Goal: Task Accomplishment & Management: Manage account settings

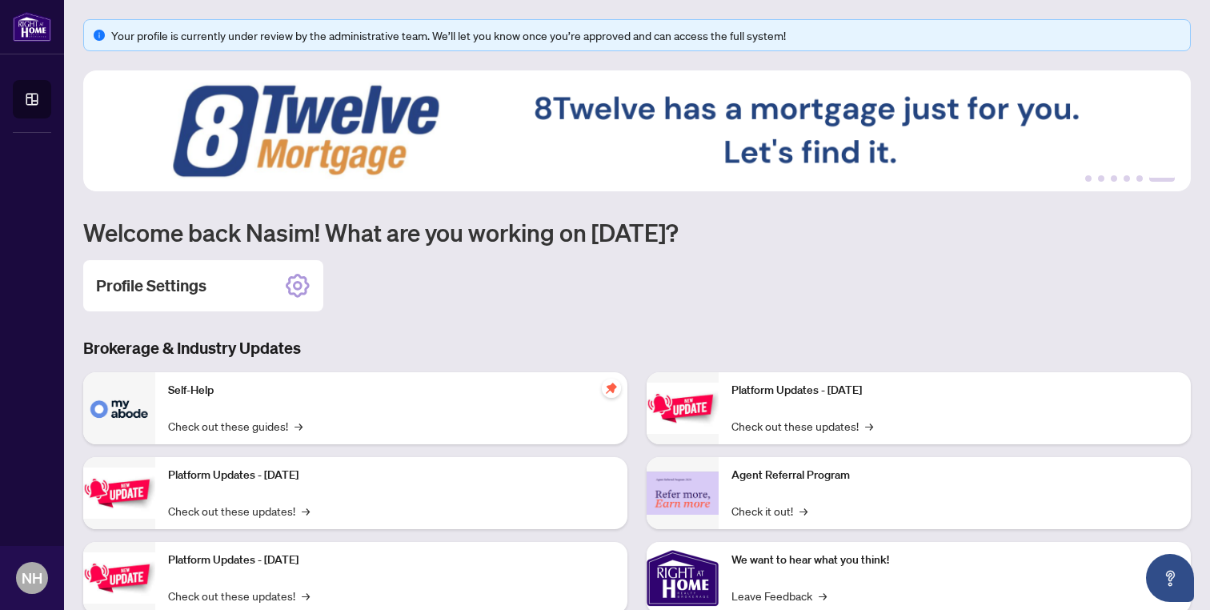
scroll to position [29, 0]
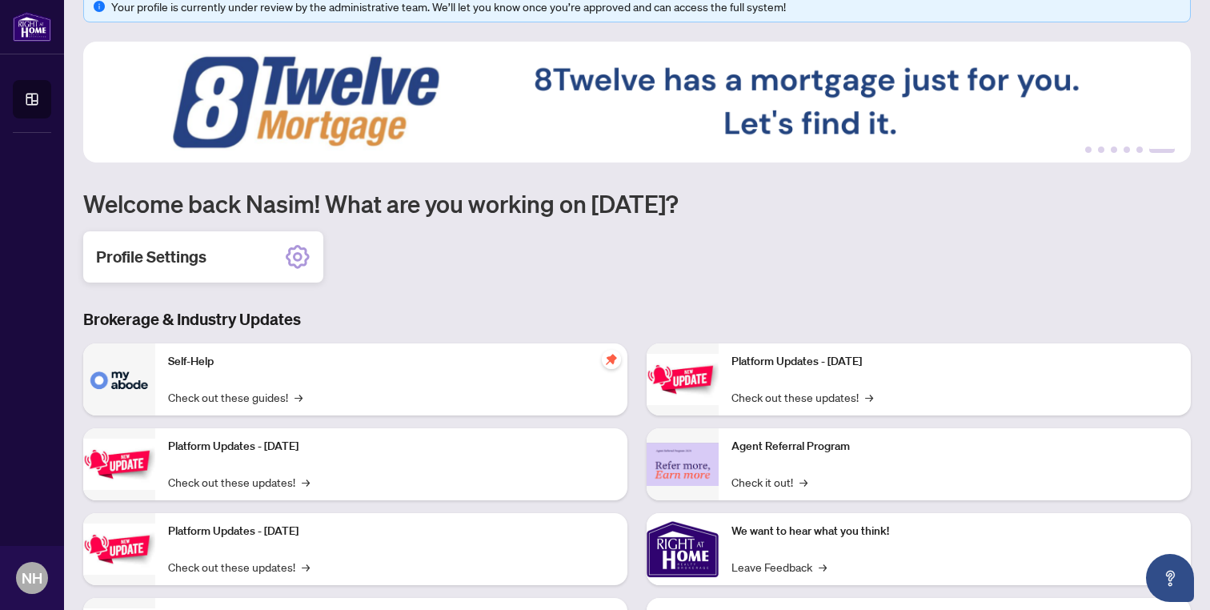
click at [292, 256] on icon at bounding box center [298, 257] width 26 height 26
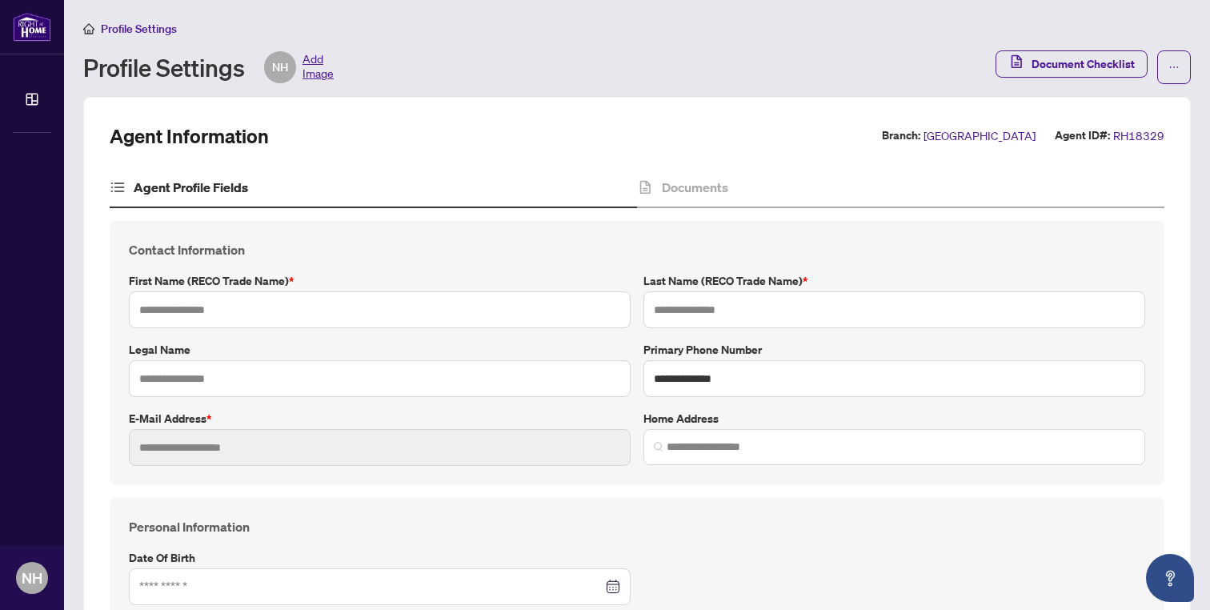
type input "*****"
type input "******"
type input "**********"
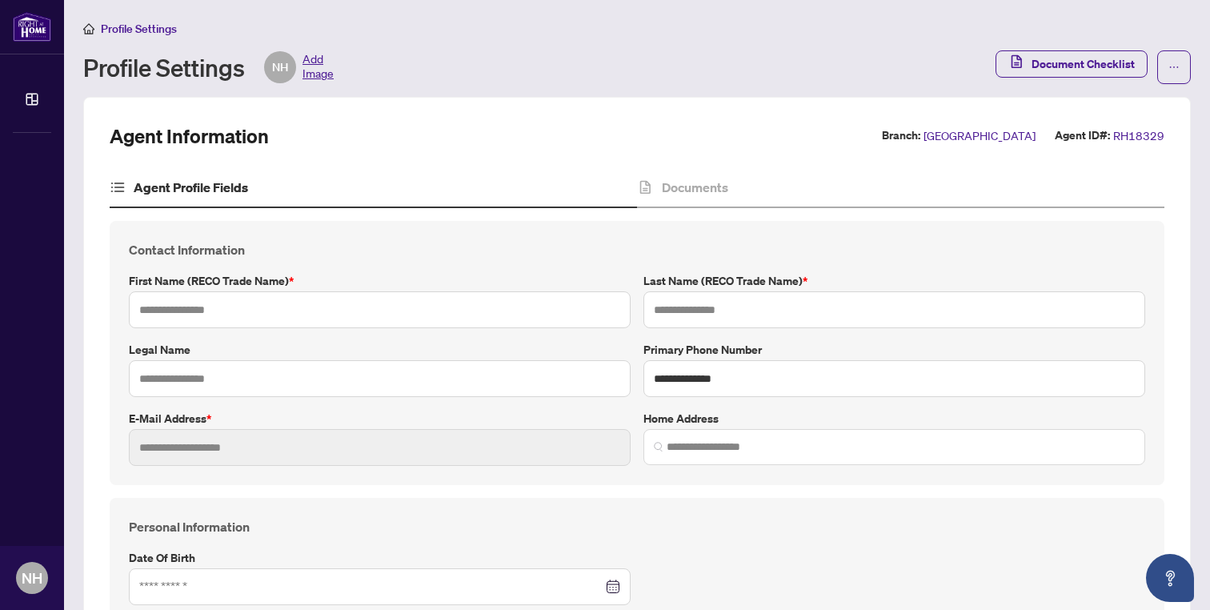
type input "*********"
type input "**********"
type input "*****"
type input "**********"
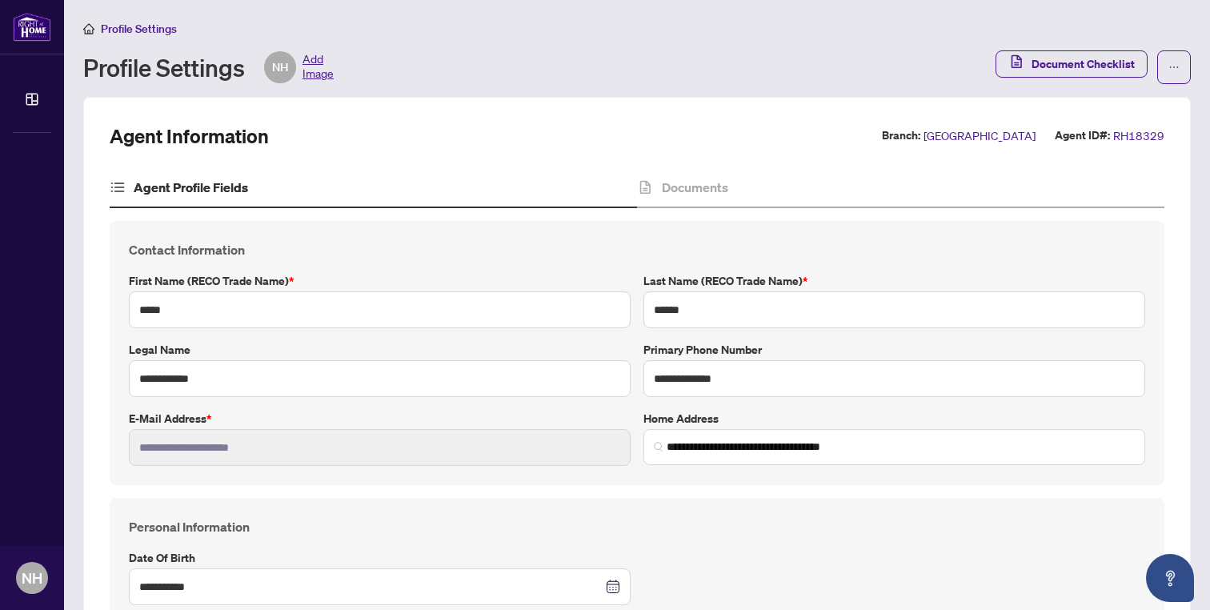
click at [318, 67] on span "Add Image" at bounding box center [317, 67] width 31 height 32
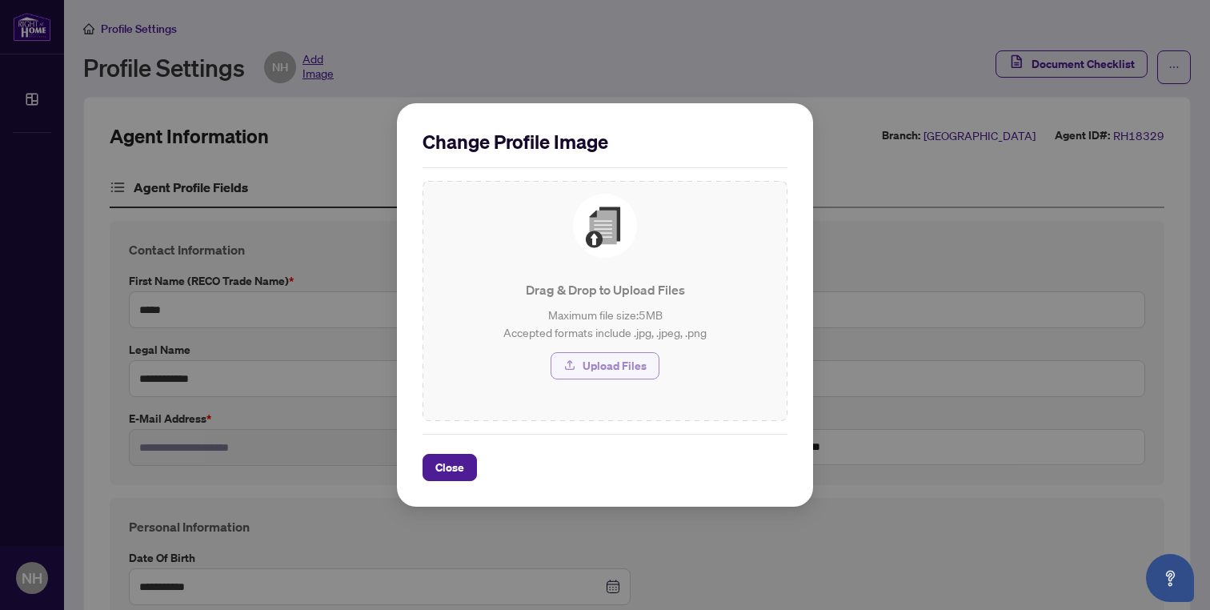
click at [579, 362] on button "Upload Files" at bounding box center [604, 365] width 109 height 27
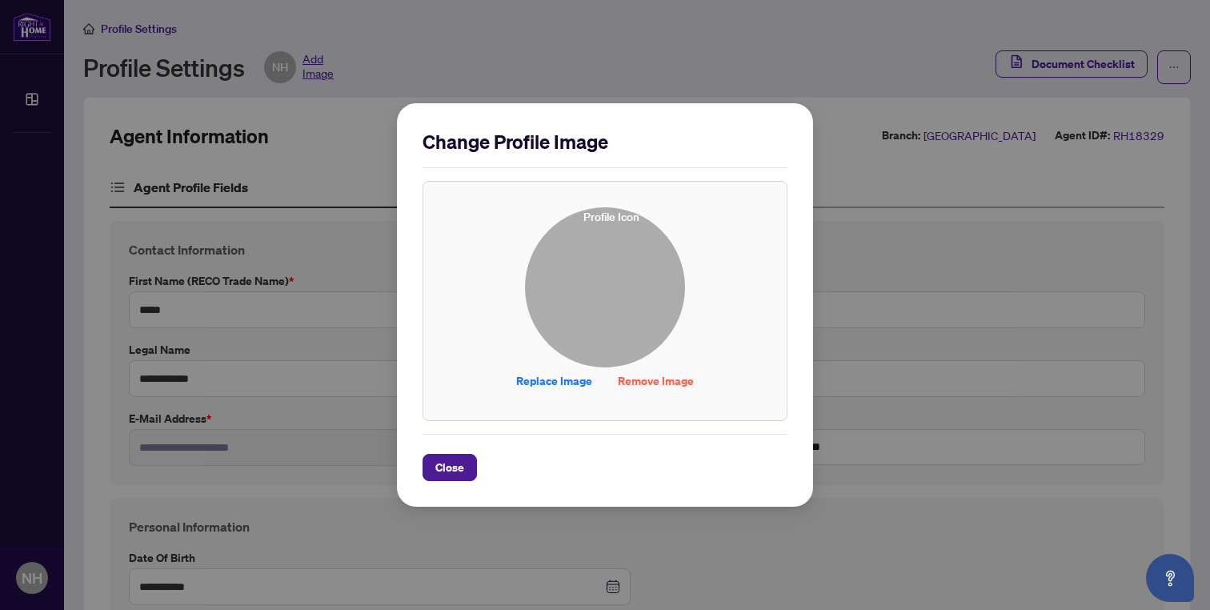
click at [622, 294] on img at bounding box center [605, 287] width 158 height 158
click at [450, 466] on span "Close" at bounding box center [449, 467] width 29 height 26
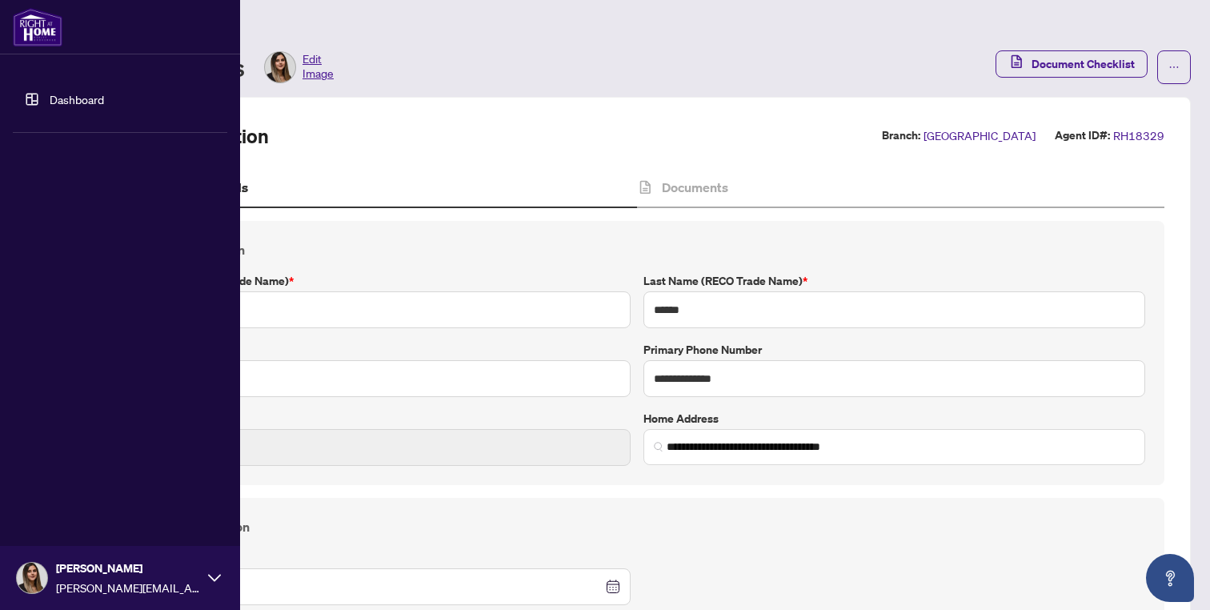
click at [50, 98] on link "Dashboard" at bounding box center [77, 99] width 54 height 14
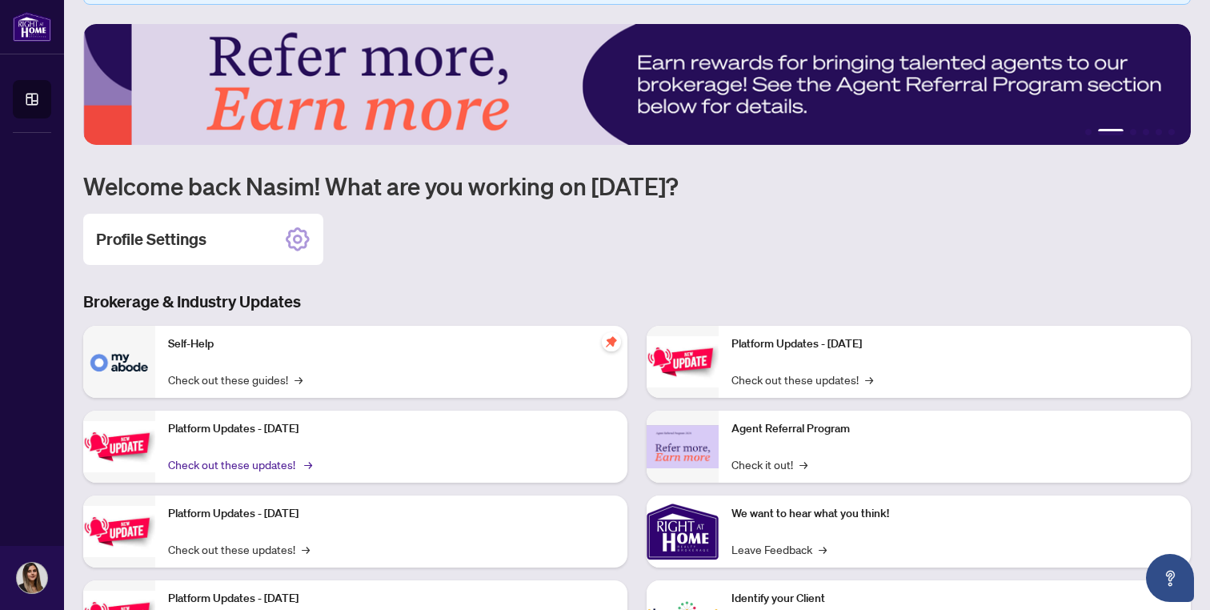
scroll to position [132, 0]
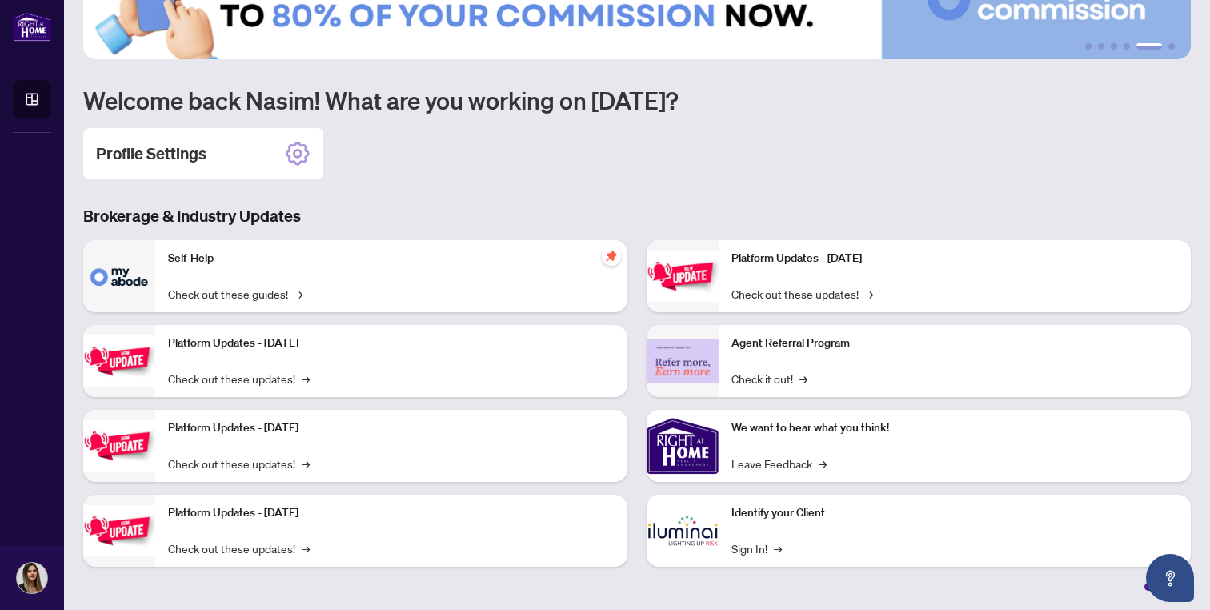
click at [706, 526] on img at bounding box center [682, 530] width 72 height 72
click at [749, 548] on link "Sign In! →" at bounding box center [756, 548] width 50 height 18
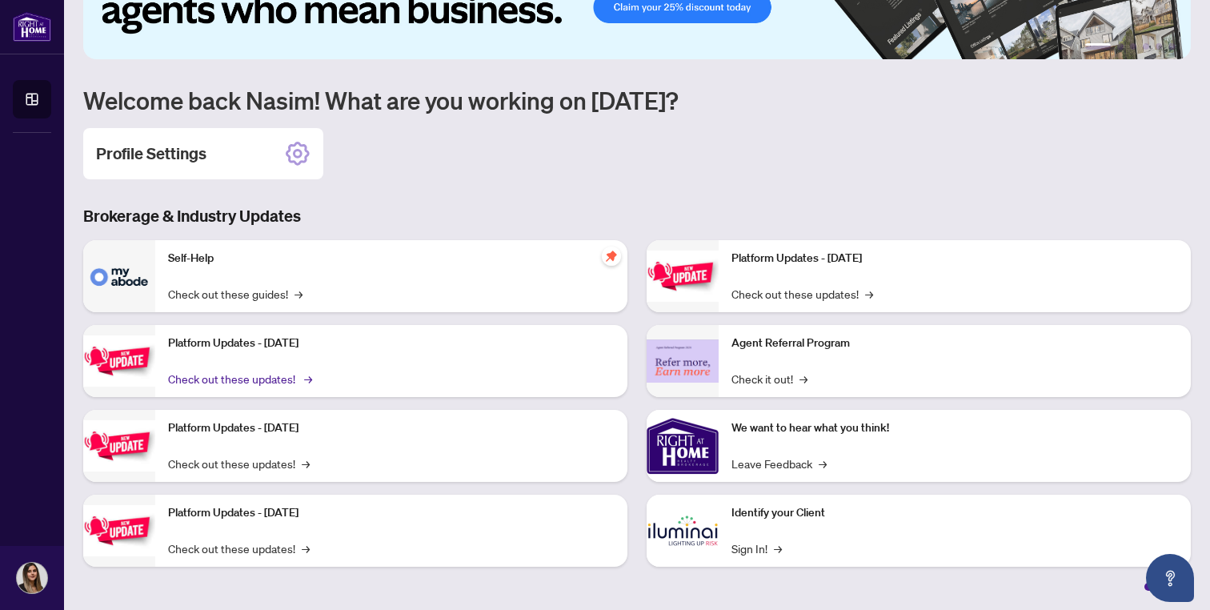
click at [235, 381] on link "Check out these updates! →" at bounding box center [239, 379] width 142 height 18
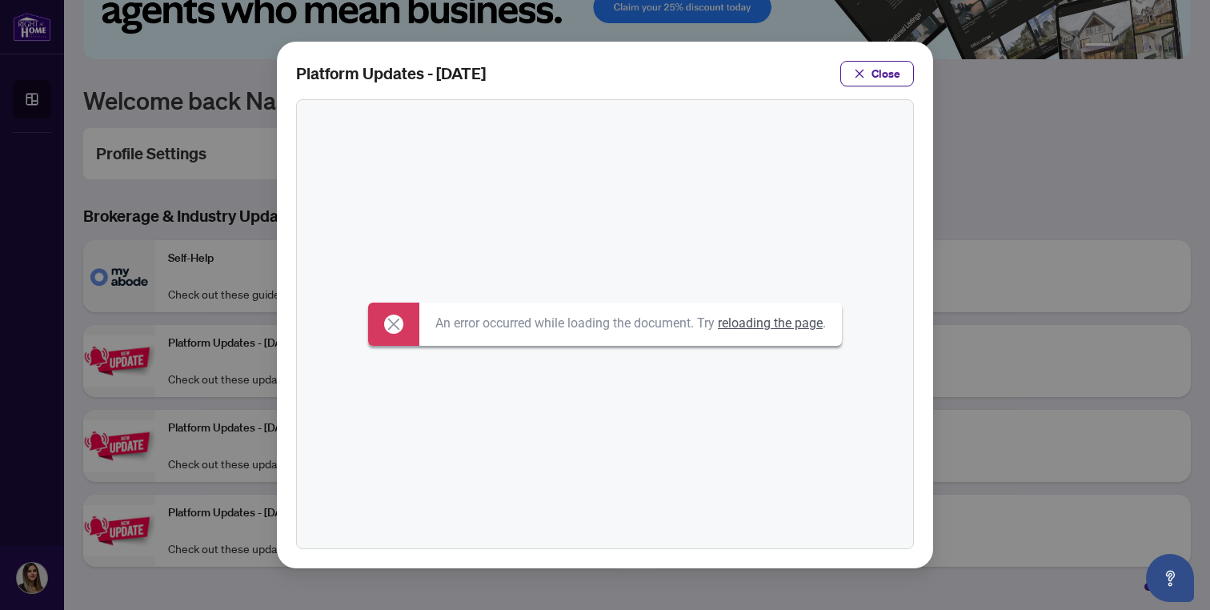
click at [784, 323] on link "reloading the page" at bounding box center [770, 322] width 105 height 15
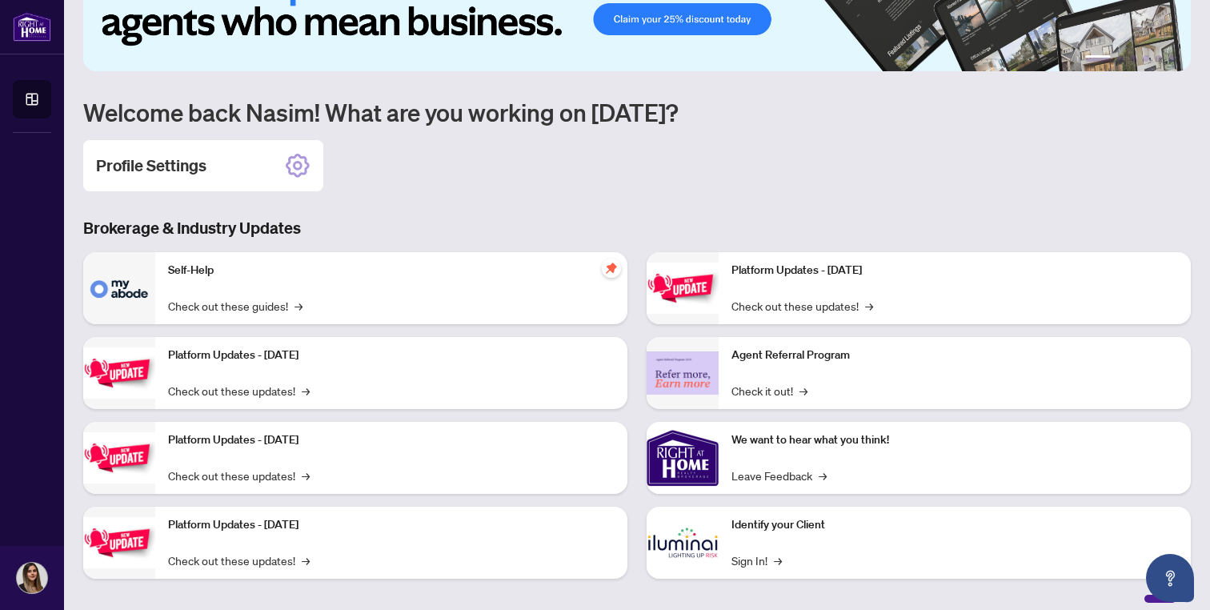
scroll to position [132, 0]
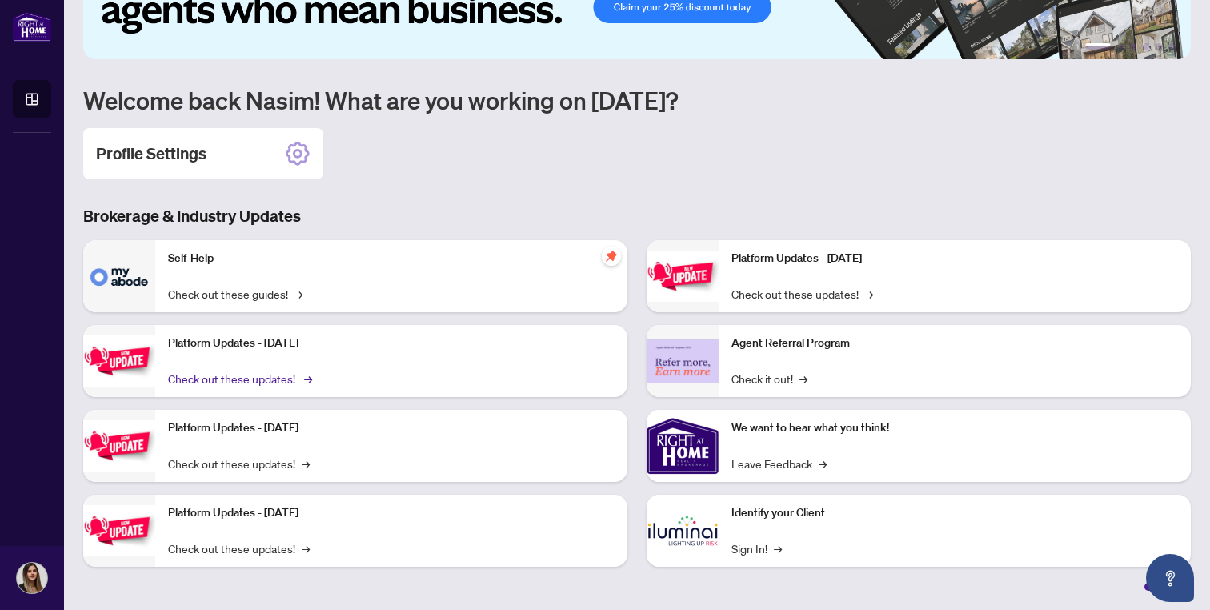
click at [266, 375] on link "Check out these updates! →" at bounding box center [239, 379] width 142 height 18
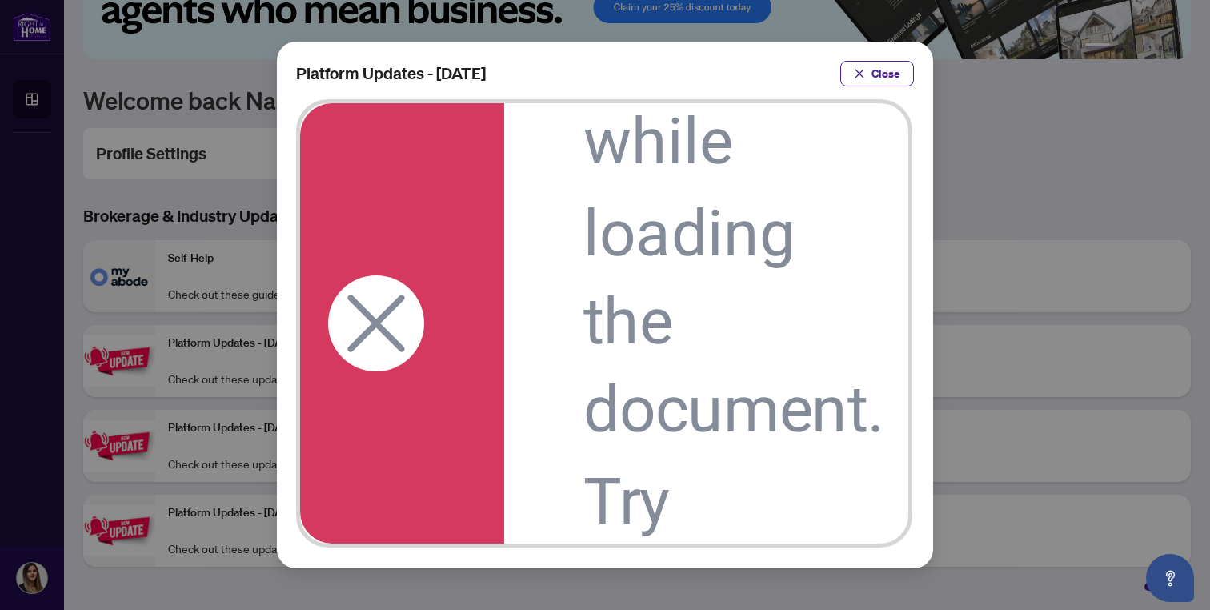
click at [377, 342] on icon at bounding box center [375, 324] width 96 height 96
click at [853, 76] on button "Close" at bounding box center [877, 74] width 74 height 26
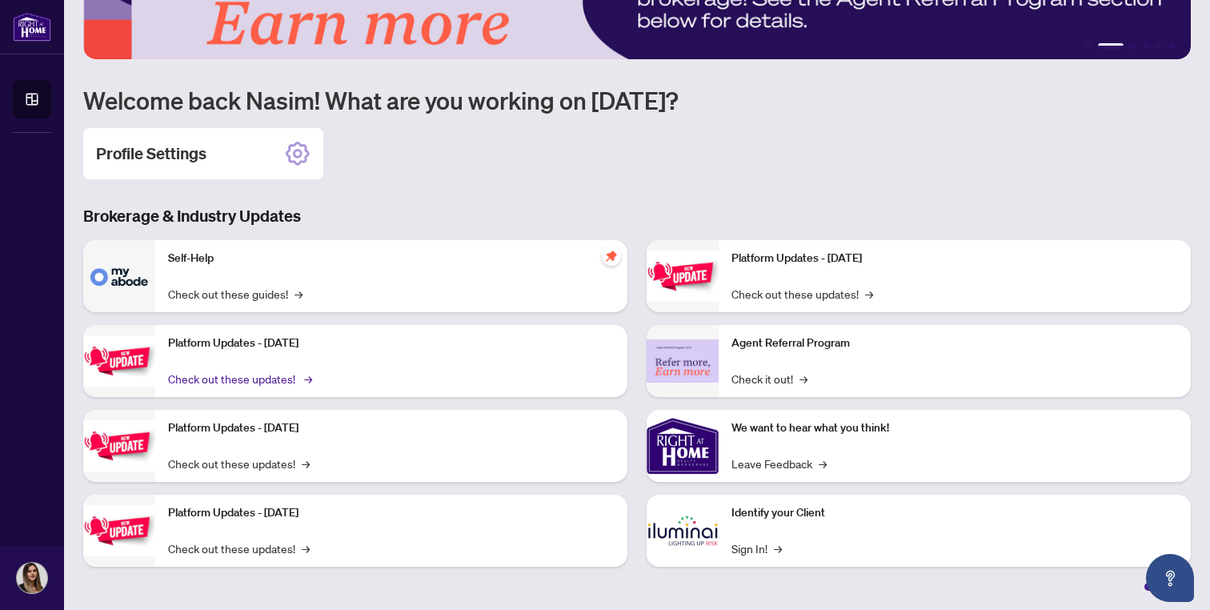
click at [233, 376] on link "Check out these updates! →" at bounding box center [239, 379] width 142 height 18
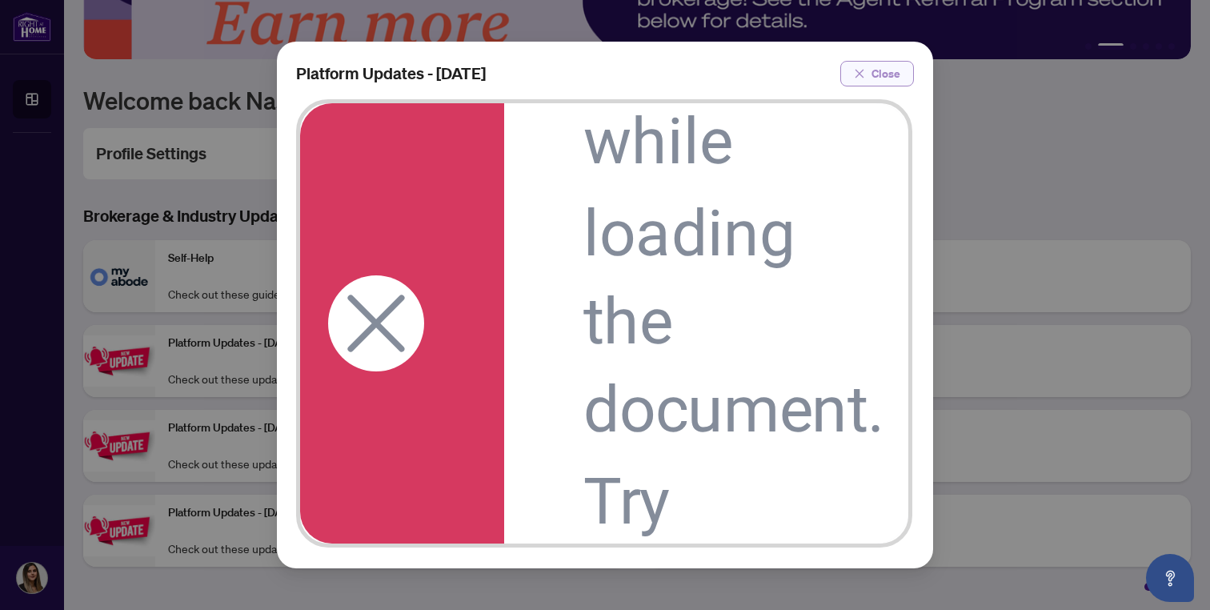
click at [863, 78] on span "button" at bounding box center [859, 74] width 11 height 26
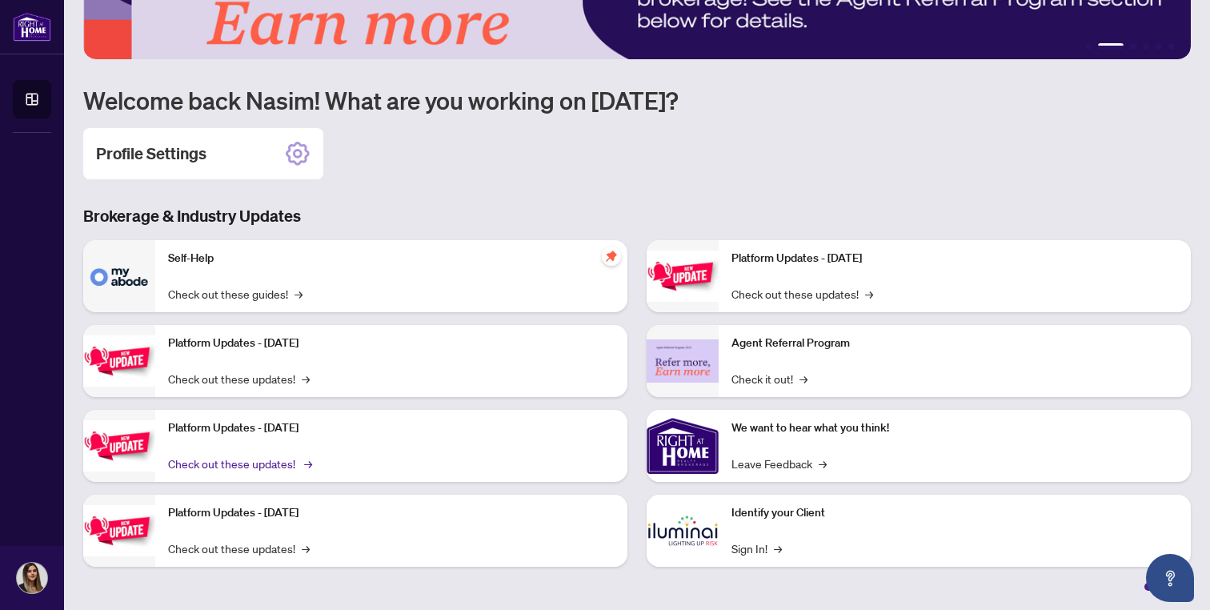
click at [234, 465] on link "Check out these updates! →" at bounding box center [239, 463] width 142 height 18
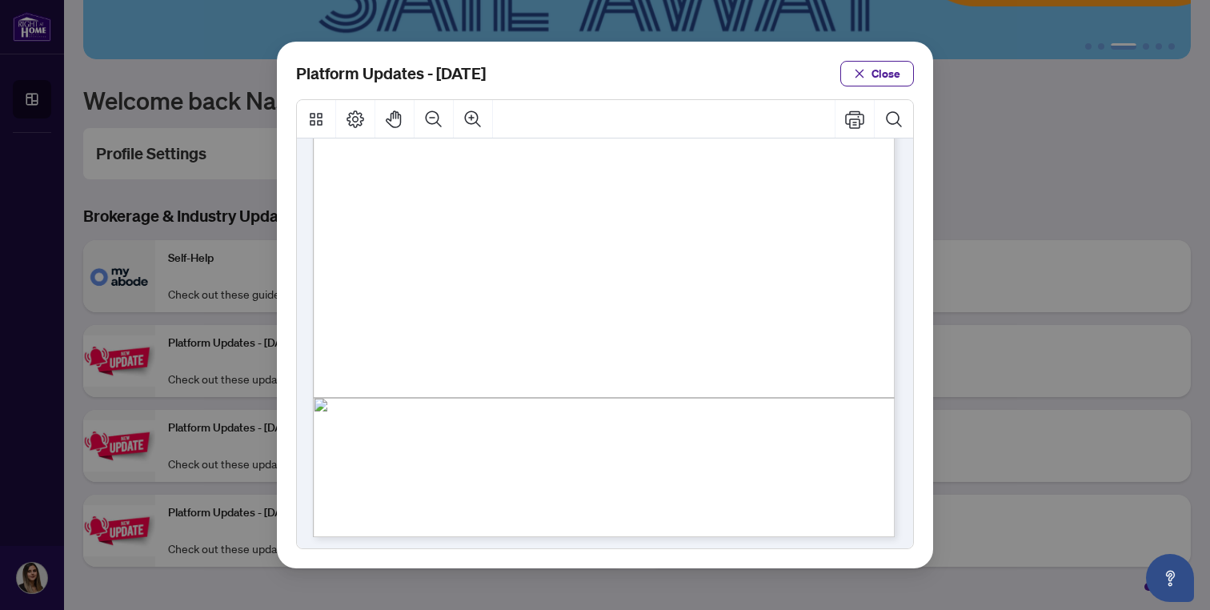
scroll to position [377, 0]
click at [893, 78] on span "Close" at bounding box center [885, 74] width 29 height 26
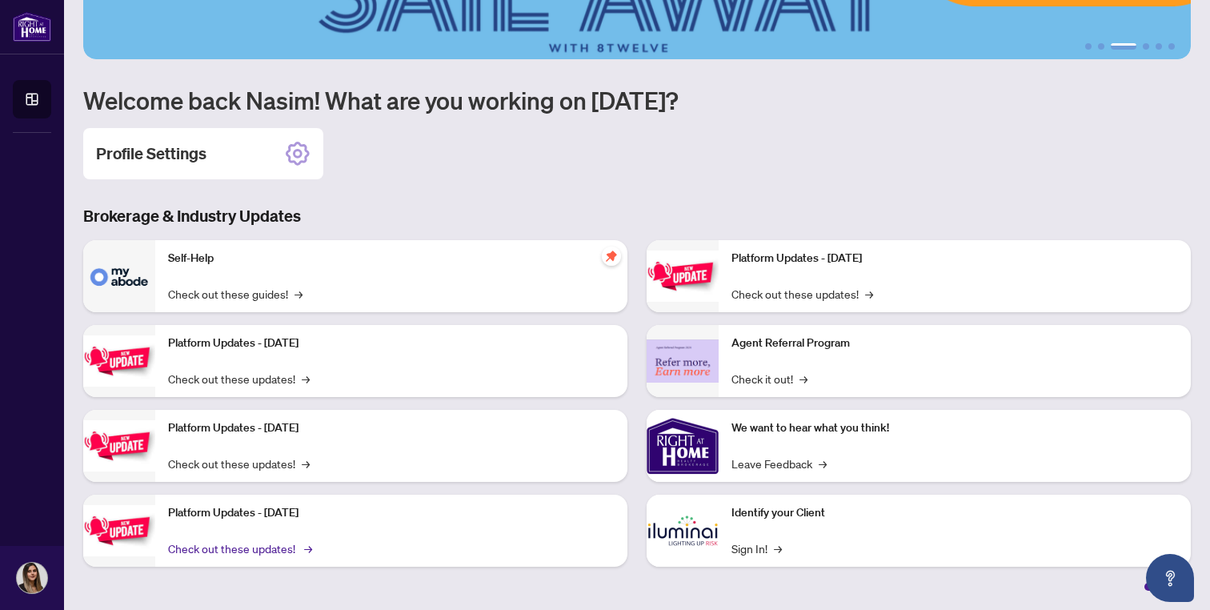
click at [302, 550] on link "Check out these updates! →" at bounding box center [239, 548] width 142 height 18
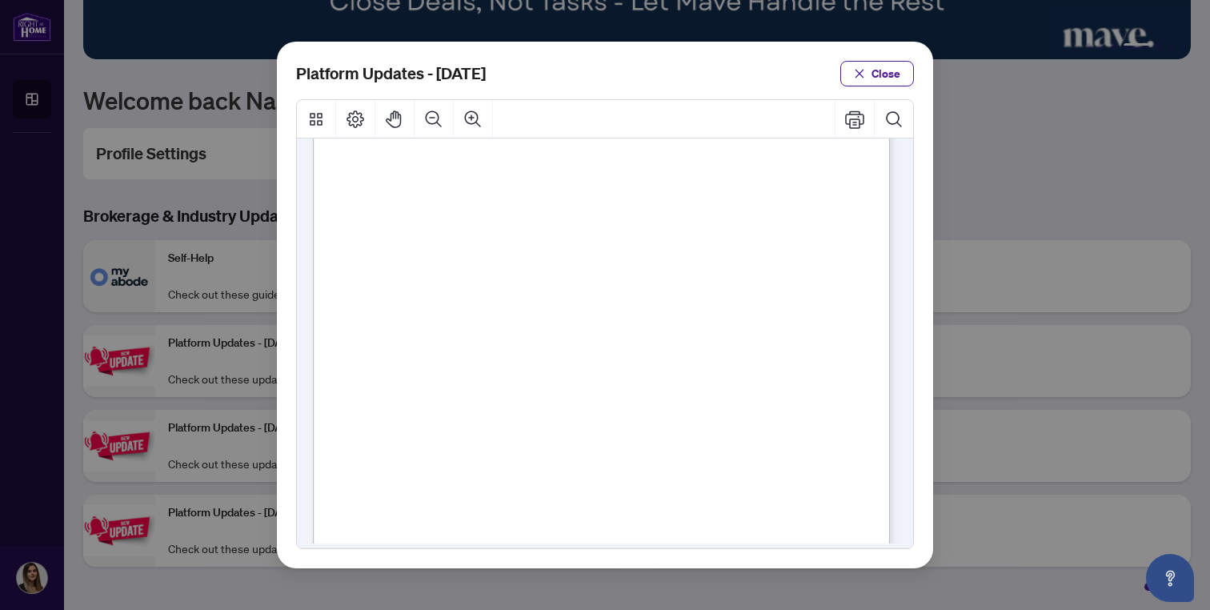
scroll to position [166, 0]
click at [312, 121] on icon "Thumbnails" at bounding box center [315, 119] width 19 height 19
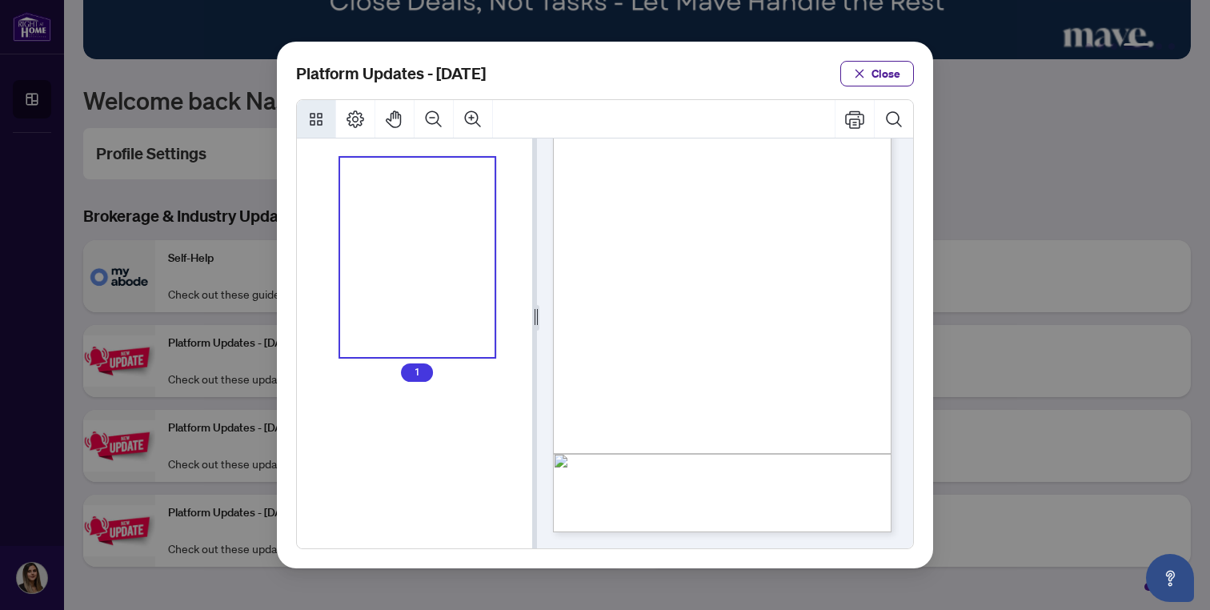
scroll to position [60, 0]
click at [877, 65] on span "Close" at bounding box center [885, 74] width 29 height 26
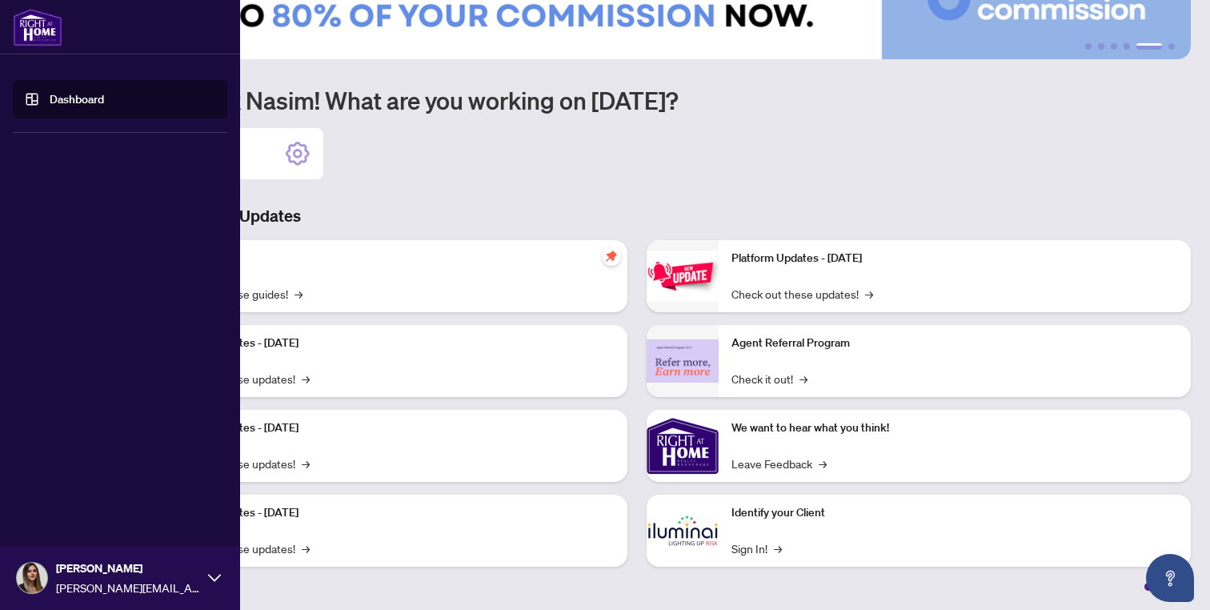
click at [50, 94] on link "Dashboard" at bounding box center [77, 99] width 54 height 14
click at [50, 102] on link "Dashboard" at bounding box center [77, 99] width 54 height 14
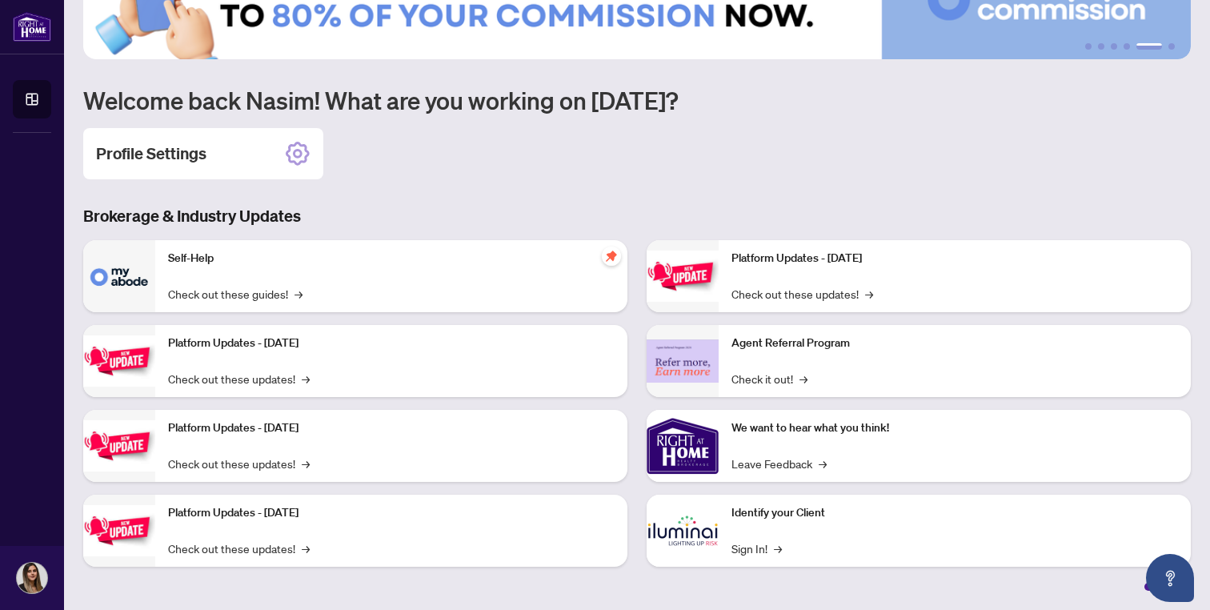
scroll to position [0, 0]
